Goal: Information Seeking & Learning: Learn about a topic

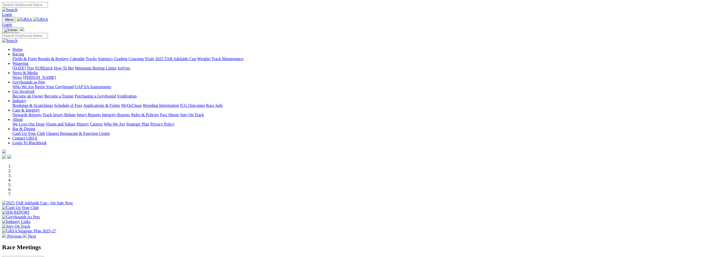
scroll to position [78, 0]
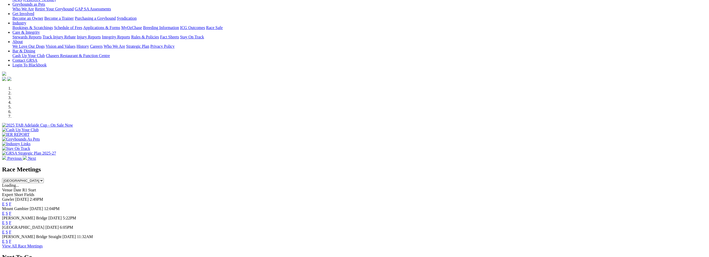
click at [11, 229] on link "F" at bounding box center [10, 231] width 2 height 4
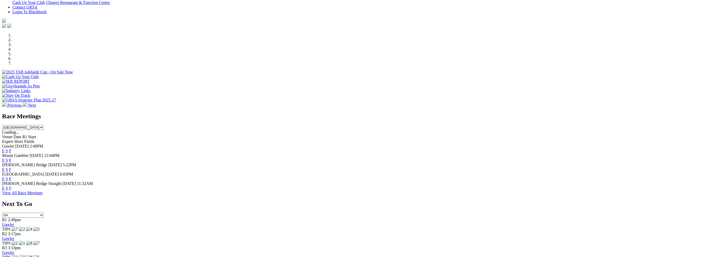
scroll to position [155, 0]
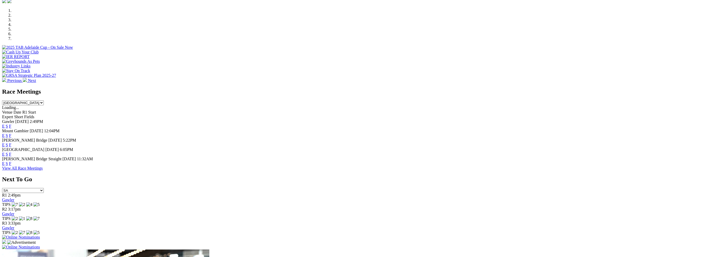
click at [43, 170] on link "View All Race Meetings" at bounding box center [22, 168] width 41 height 4
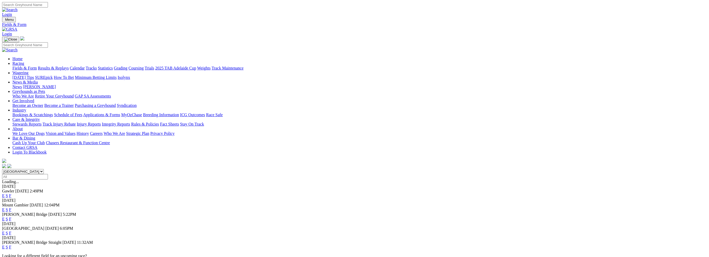
click at [11, 216] on link "F" at bounding box center [10, 218] width 2 height 4
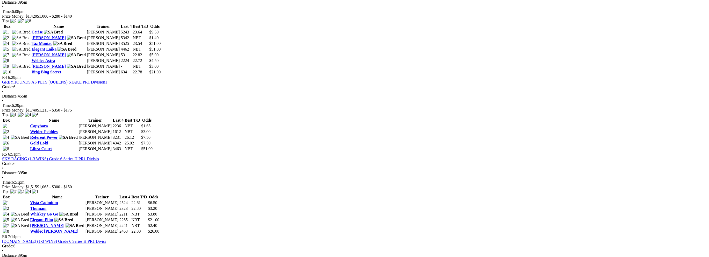
scroll to position [466, 0]
